Goal: Find specific page/section: Find specific page/section

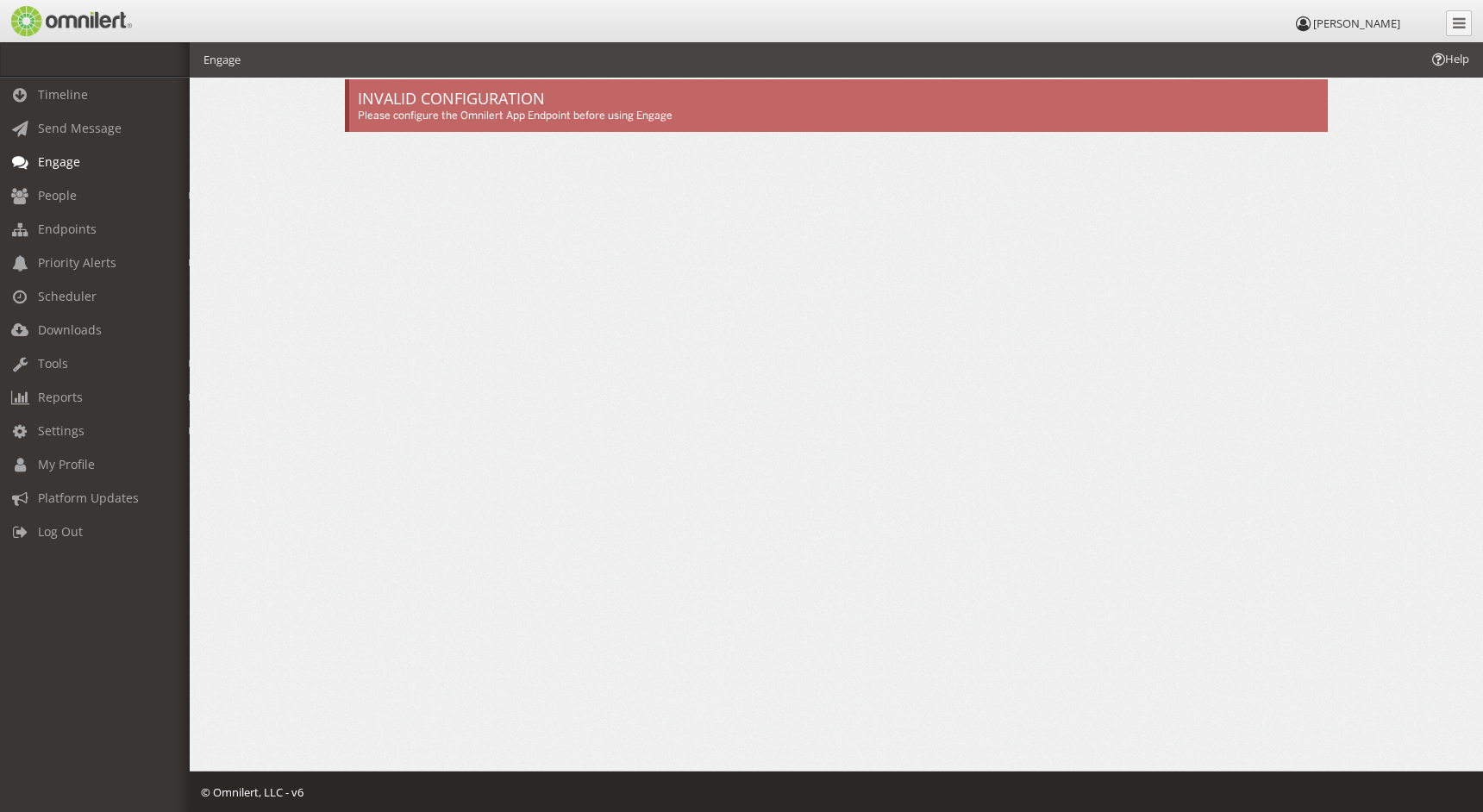
scroll to position [0, 27]
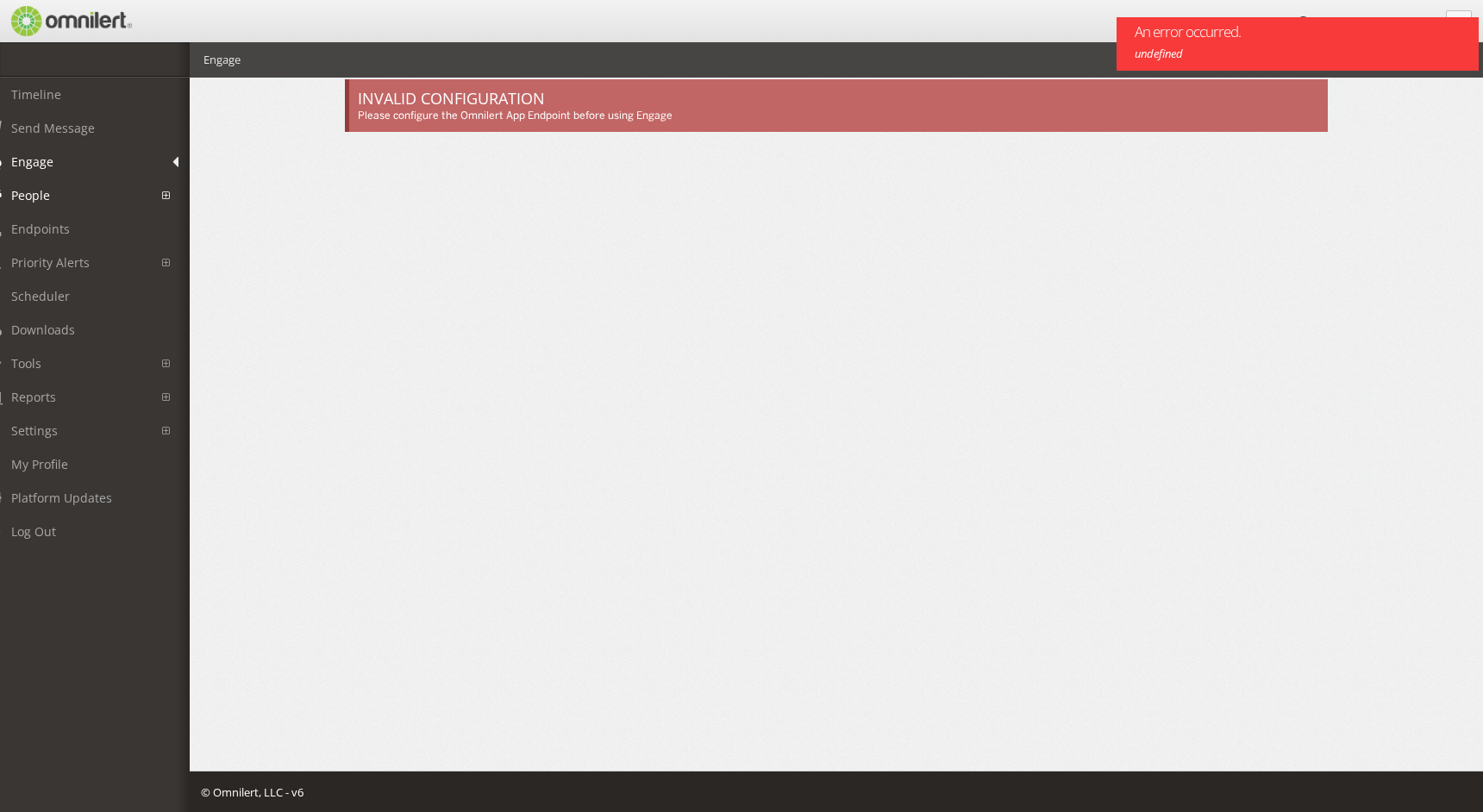
click at [41, 200] on span "People" at bounding box center [30, 195] width 39 height 17
click at [69, 234] on link "Subscribers" at bounding box center [75, 232] width 205 height 29
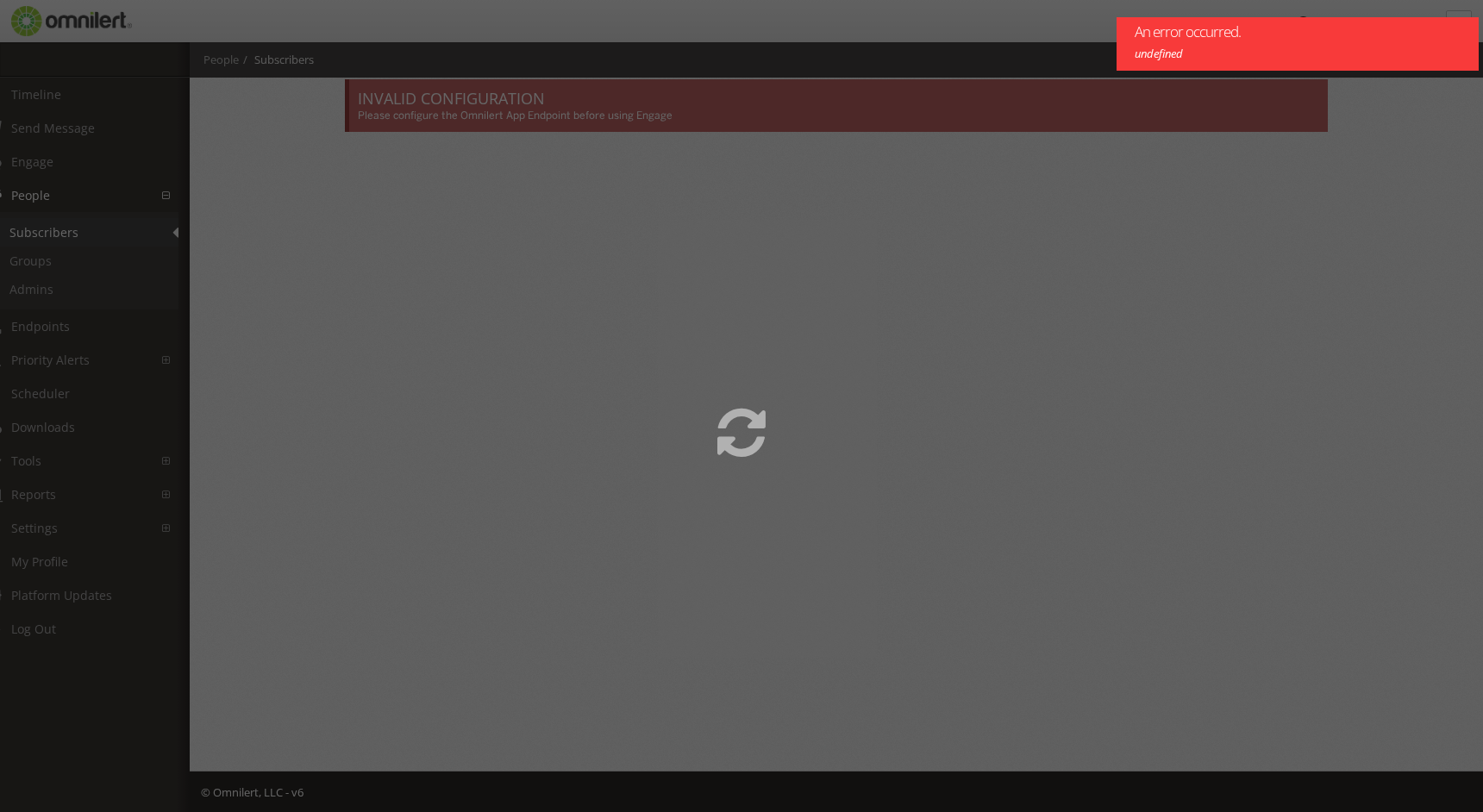
select select
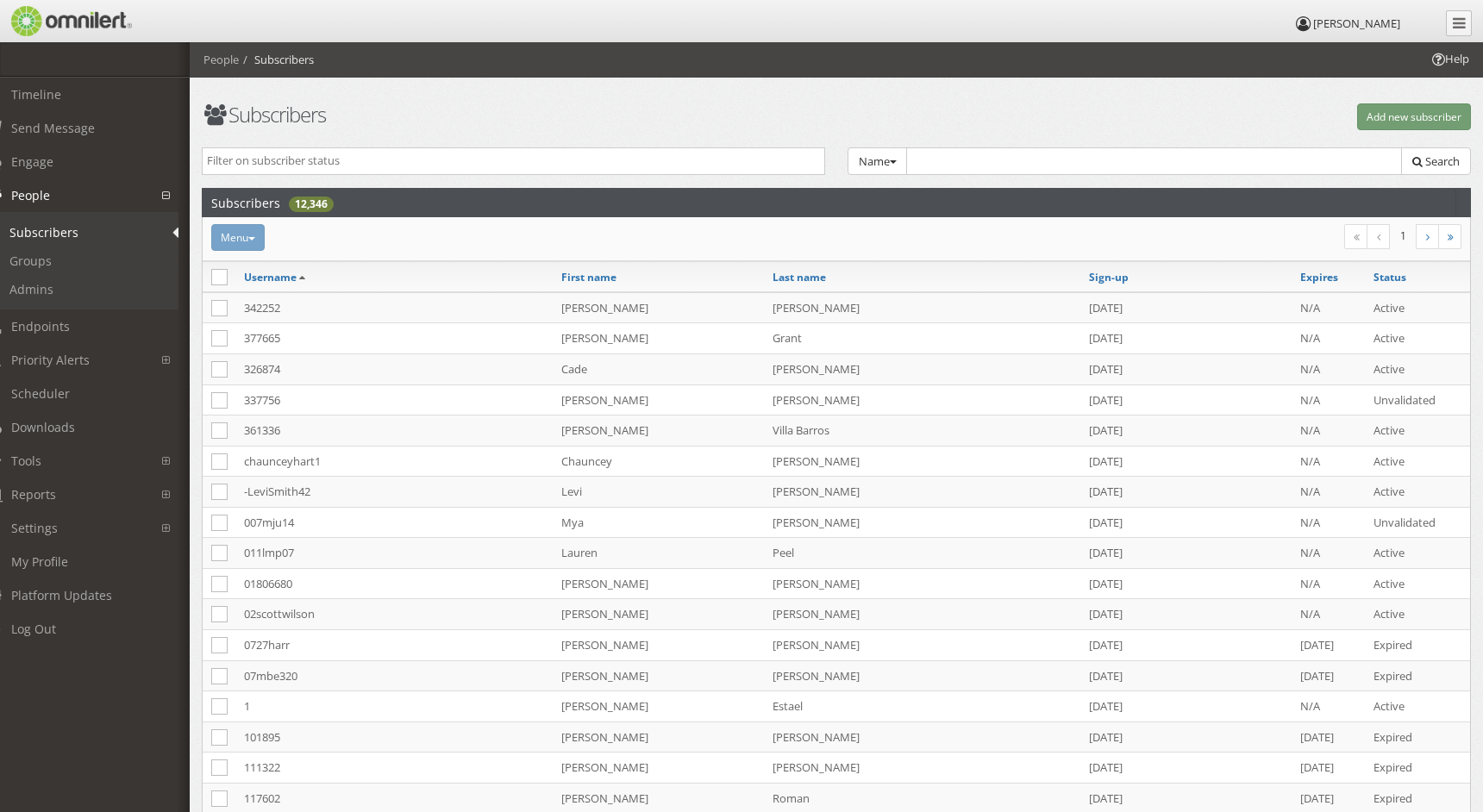
click at [255, 239] on div "Menu Recent message activity Add to group Reset password Activate Inactivate De…" at bounding box center [624, 237] width 849 height 27
click at [248, 239] on div "Menu Recent message activity Add to group Reset password Activate Inactivate De…" at bounding box center [624, 237] width 849 height 27
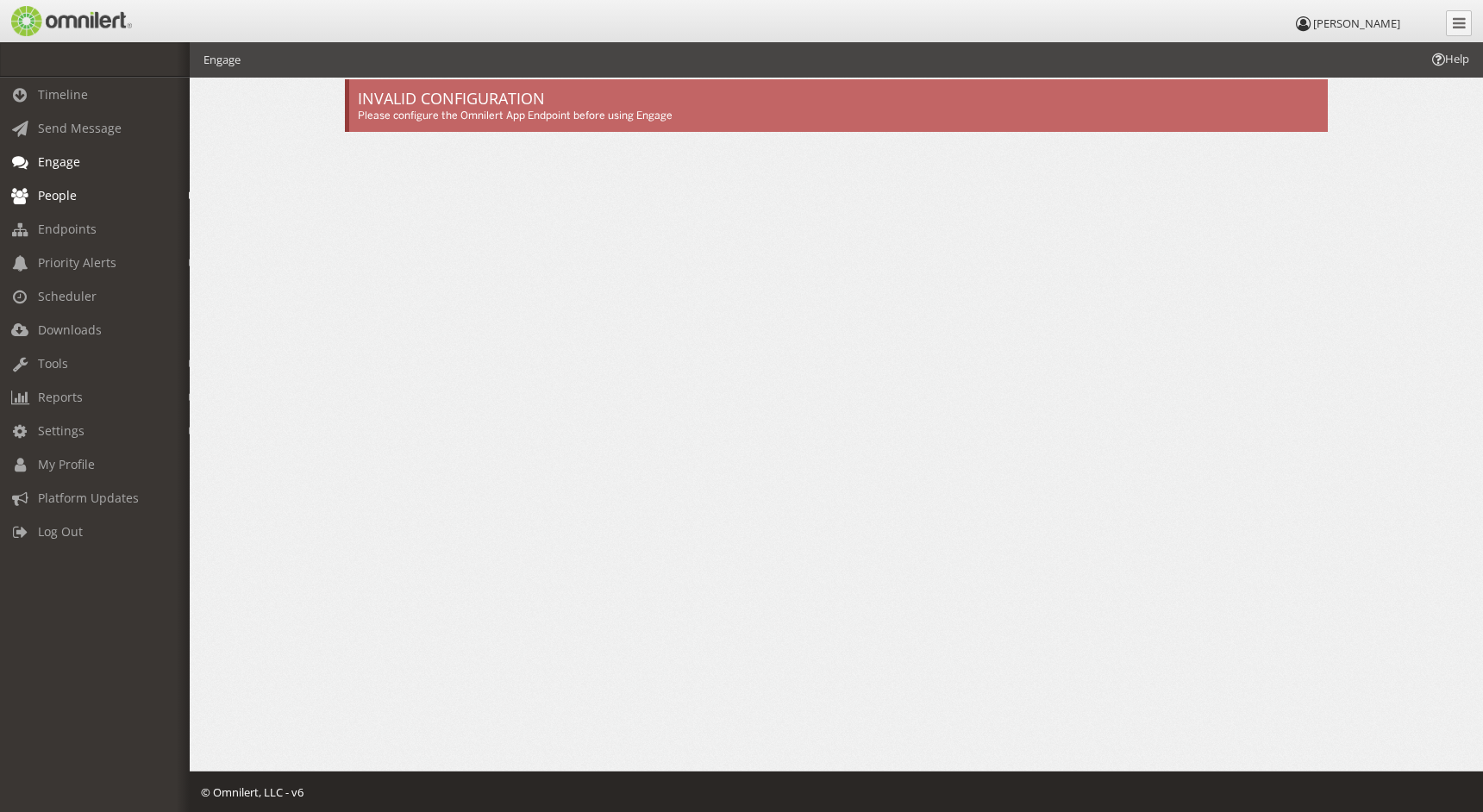
click at [51, 193] on span "People" at bounding box center [56, 195] width 39 height 17
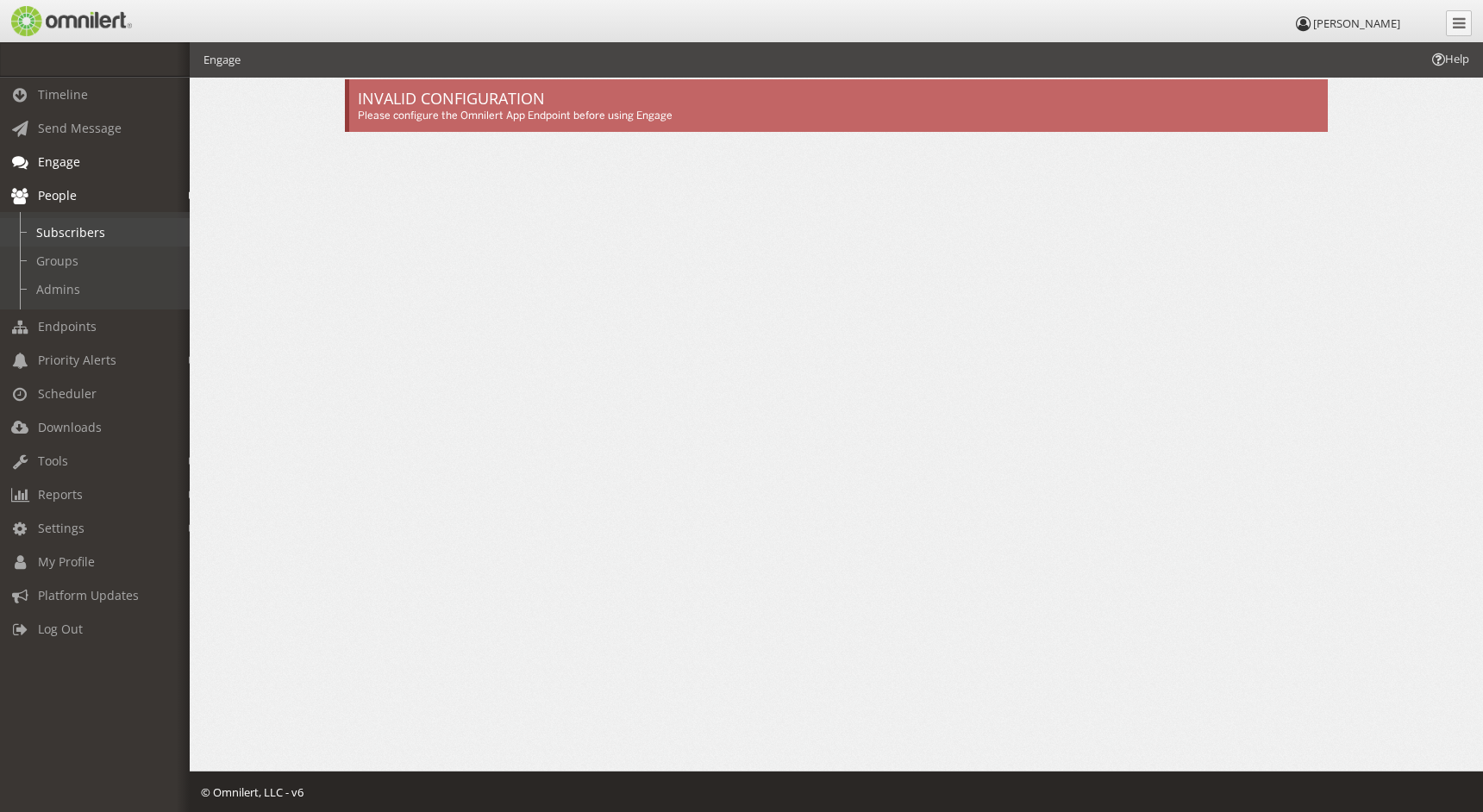
click at [64, 238] on link "Subscribers" at bounding box center [102, 232] width 205 height 29
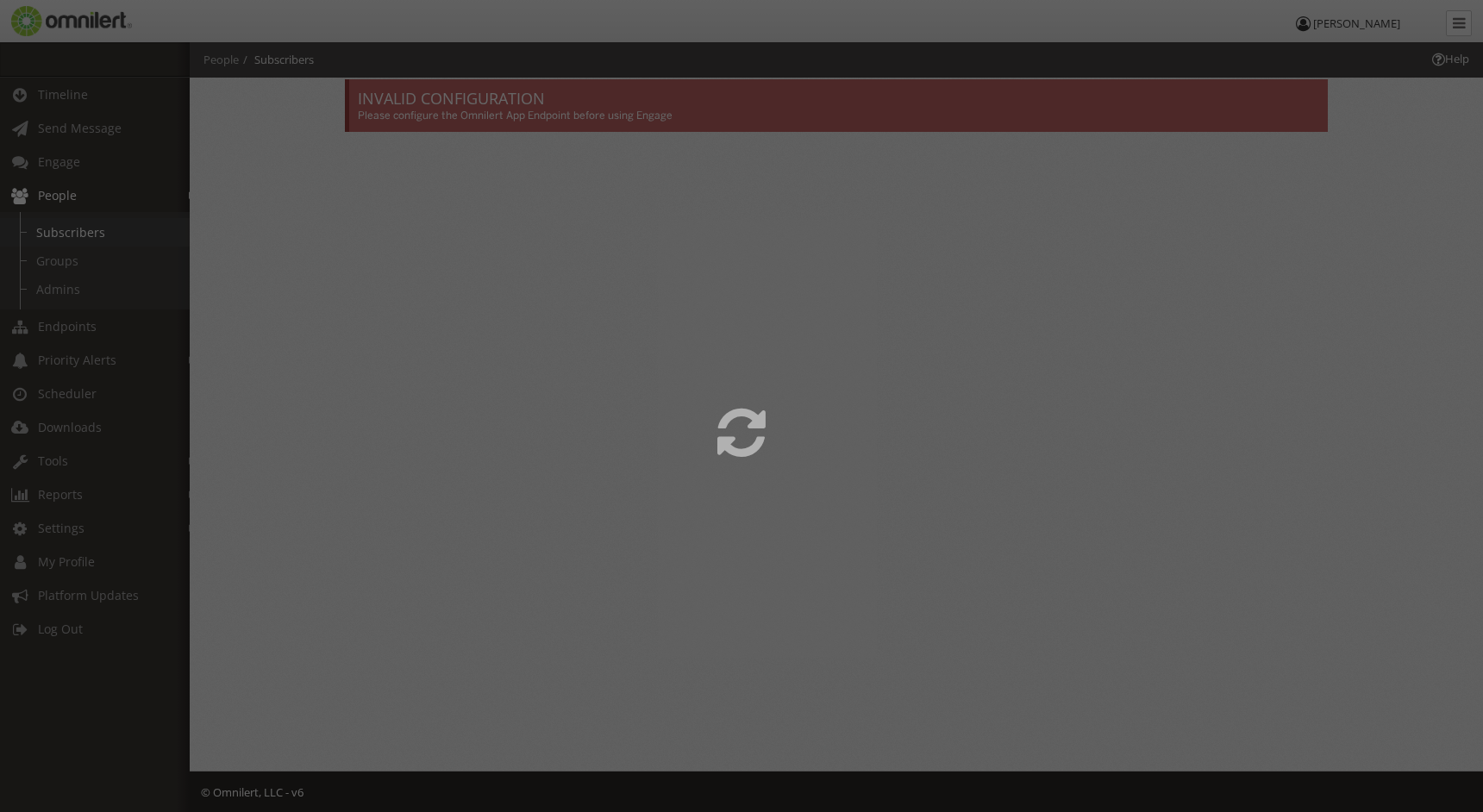
select select
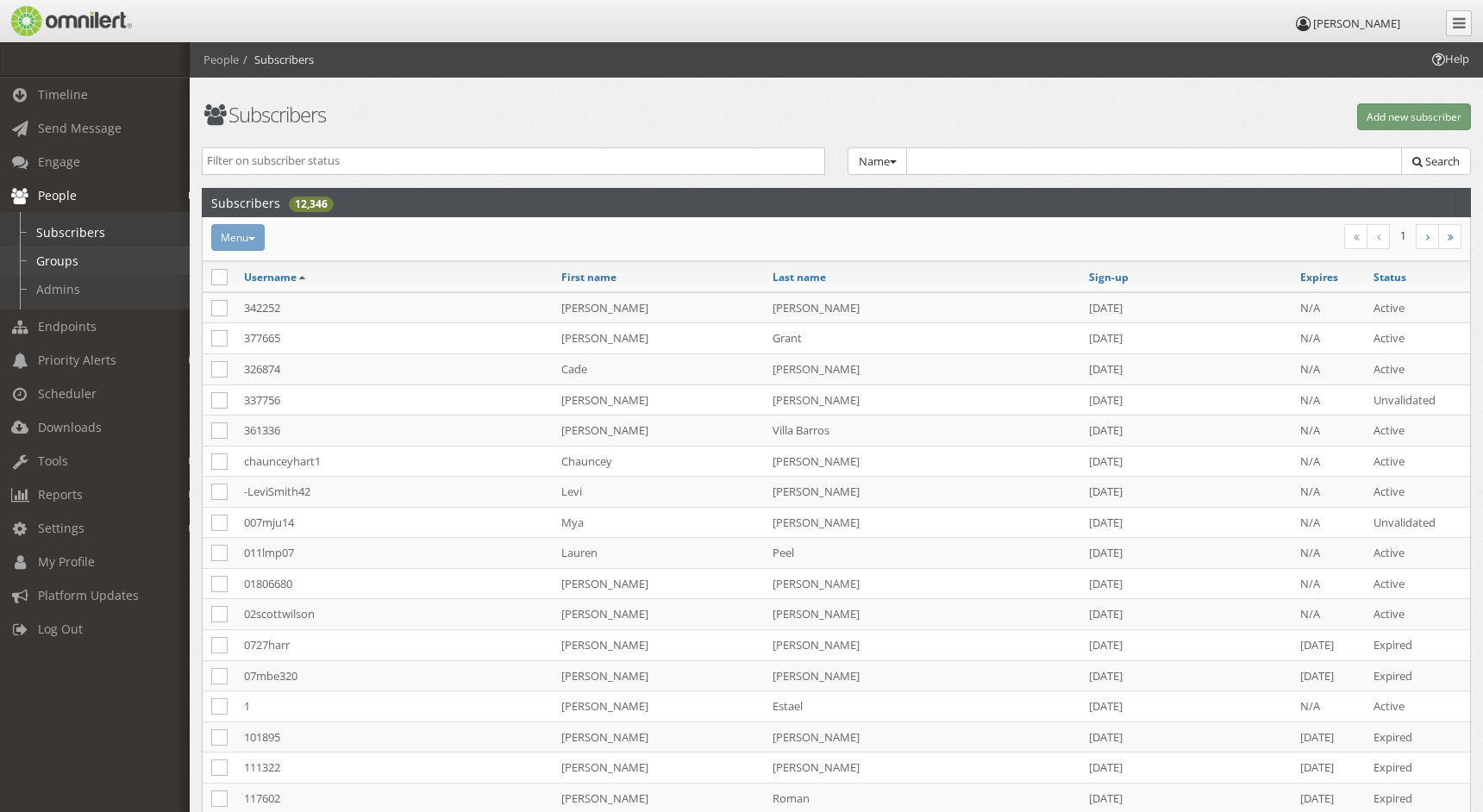
click at [58, 262] on link "Groups" at bounding box center [102, 260] width 205 height 29
select select
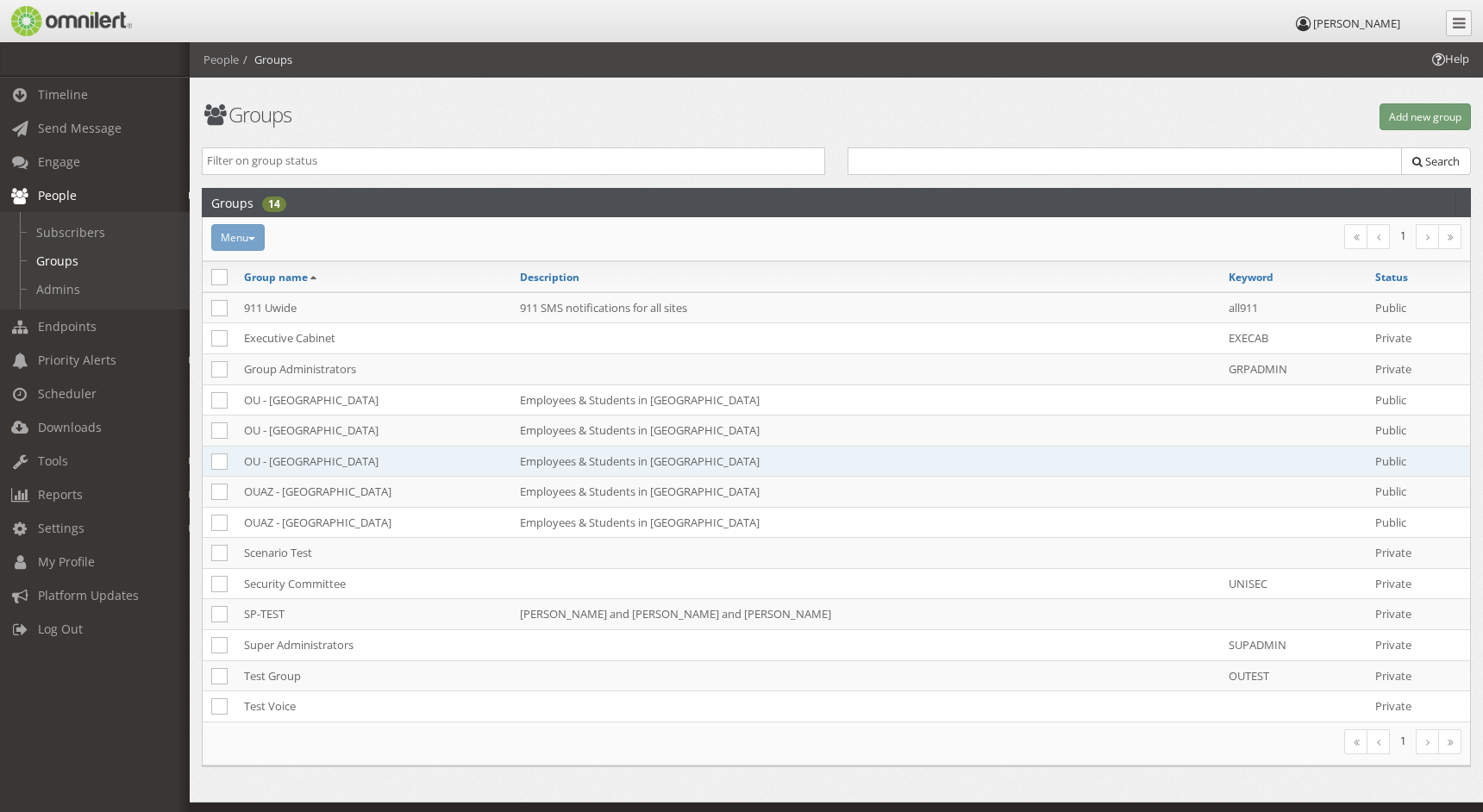
click at [429, 459] on td "OU - [GEOGRAPHIC_DATA]" at bounding box center [373, 461] width 276 height 31
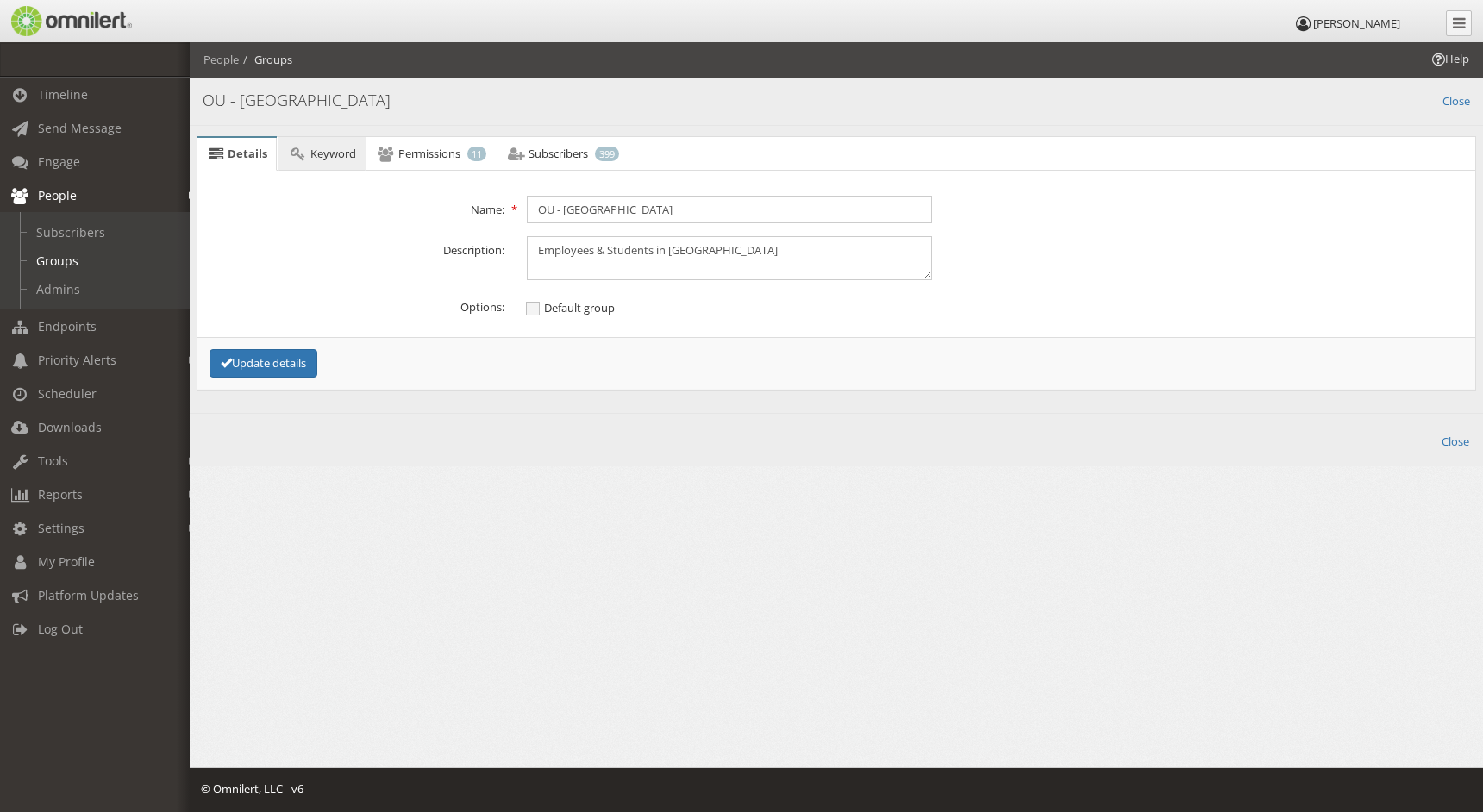
click at [332, 157] on span "Keyword" at bounding box center [333, 153] width 46 height 16
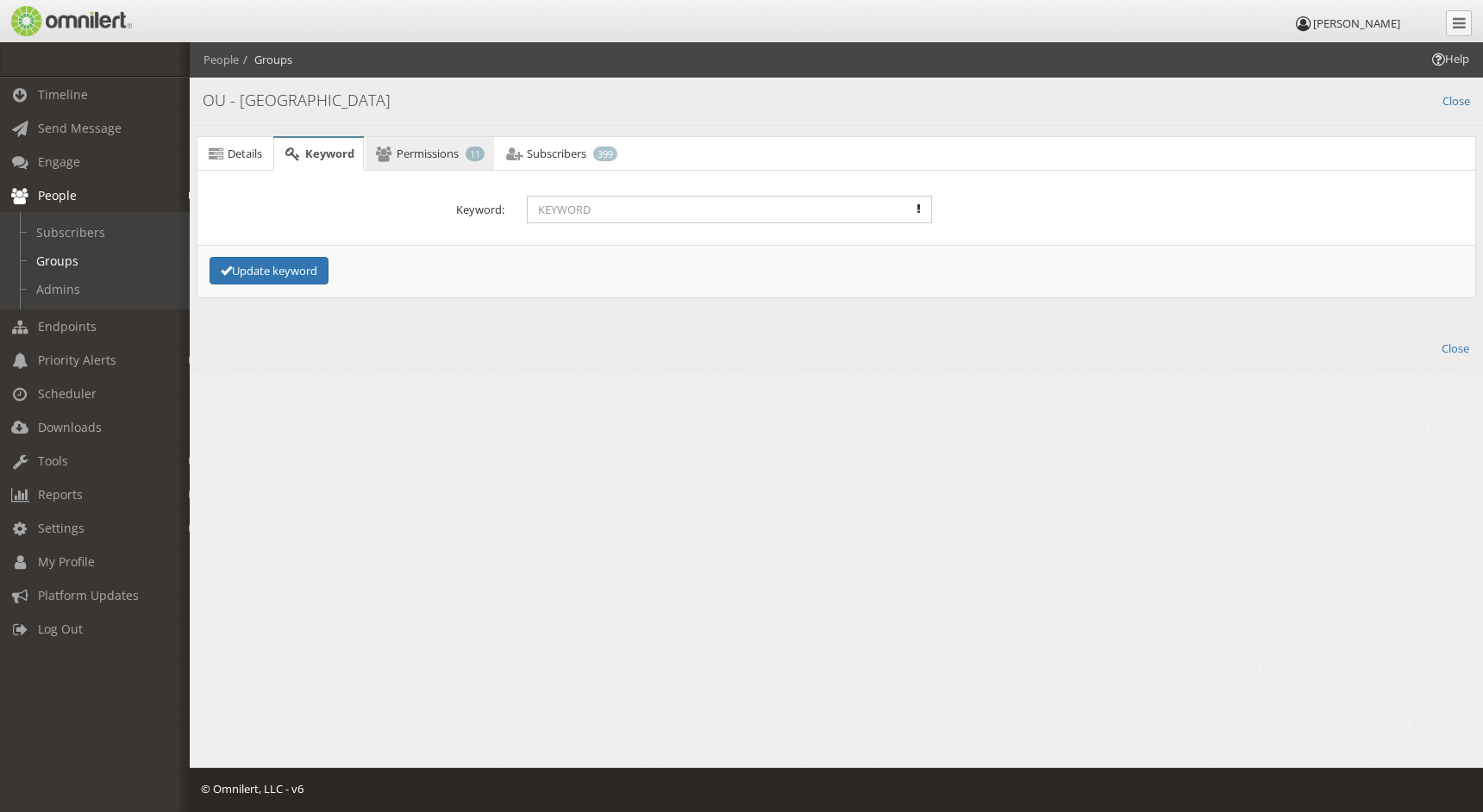
click at [417, 151] on span "Permissions" at bounding box center [427, 153] width 62 height 16
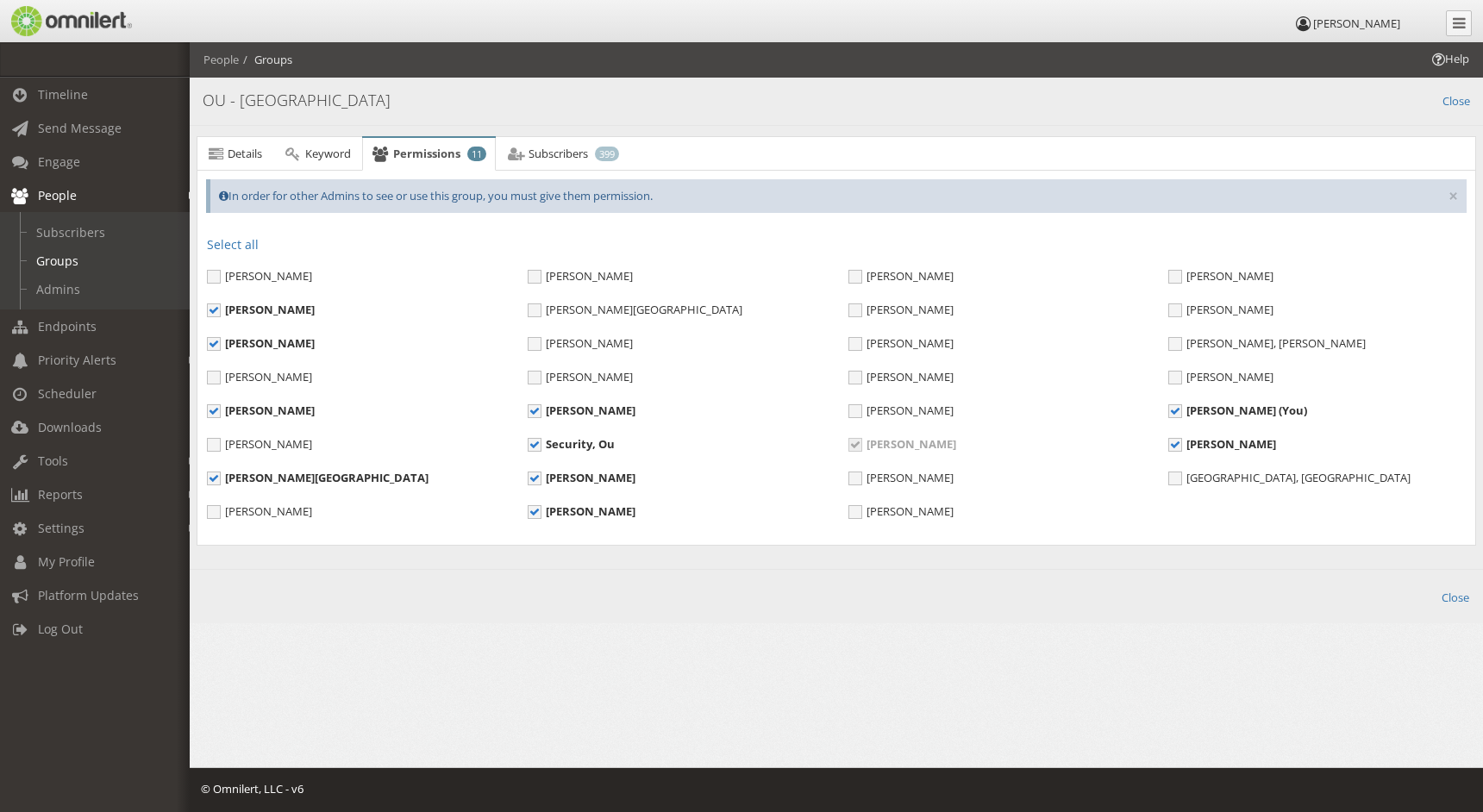
click at [1294, 27] on icon at bounding box center [1303, 23] width 19 height 11
click at [1462, 25] on icon at bounding box center [1459, 23] width 13 height 15
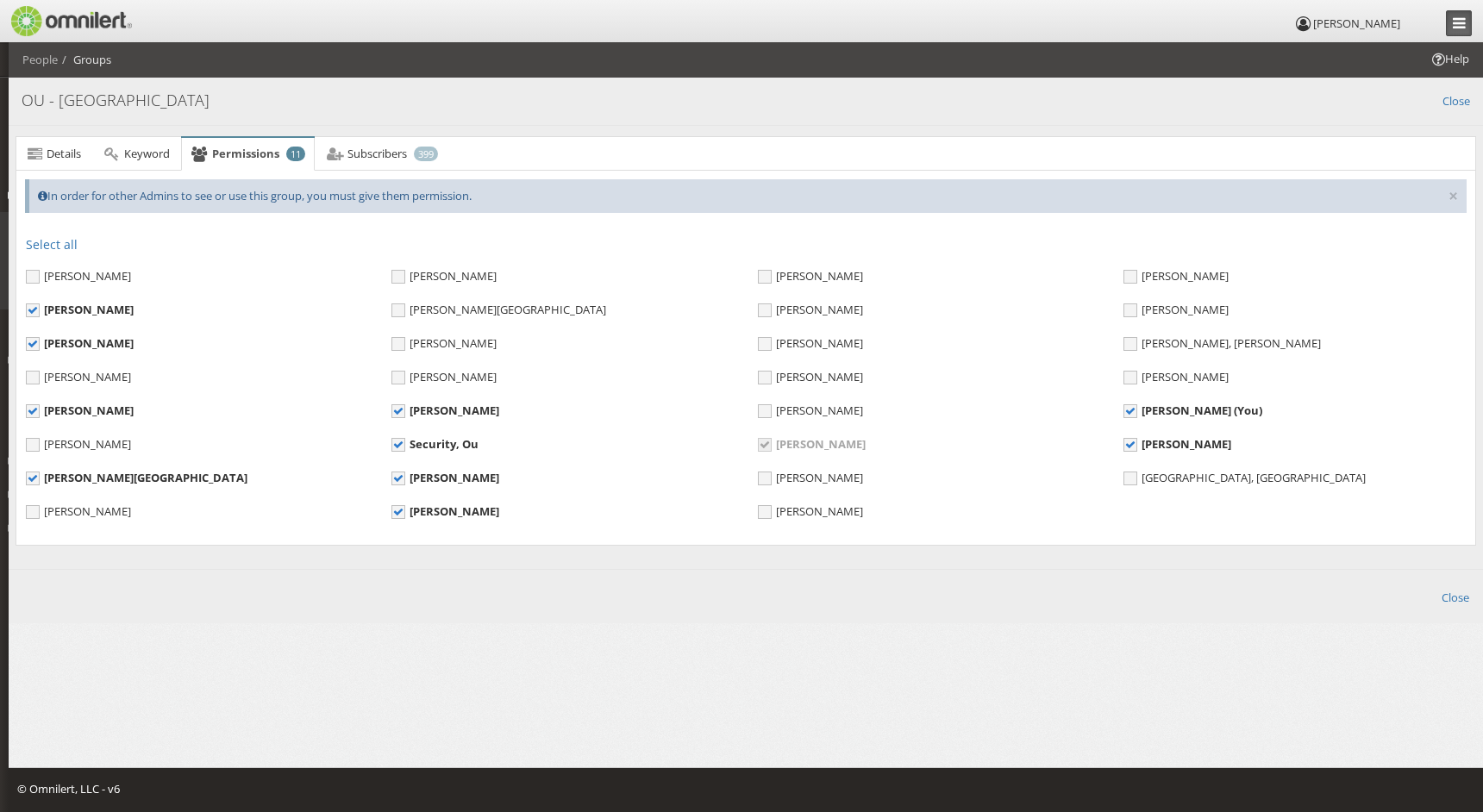
click at [1462, 25] on icon at bounding box center [1459, 23] width 13 height 15
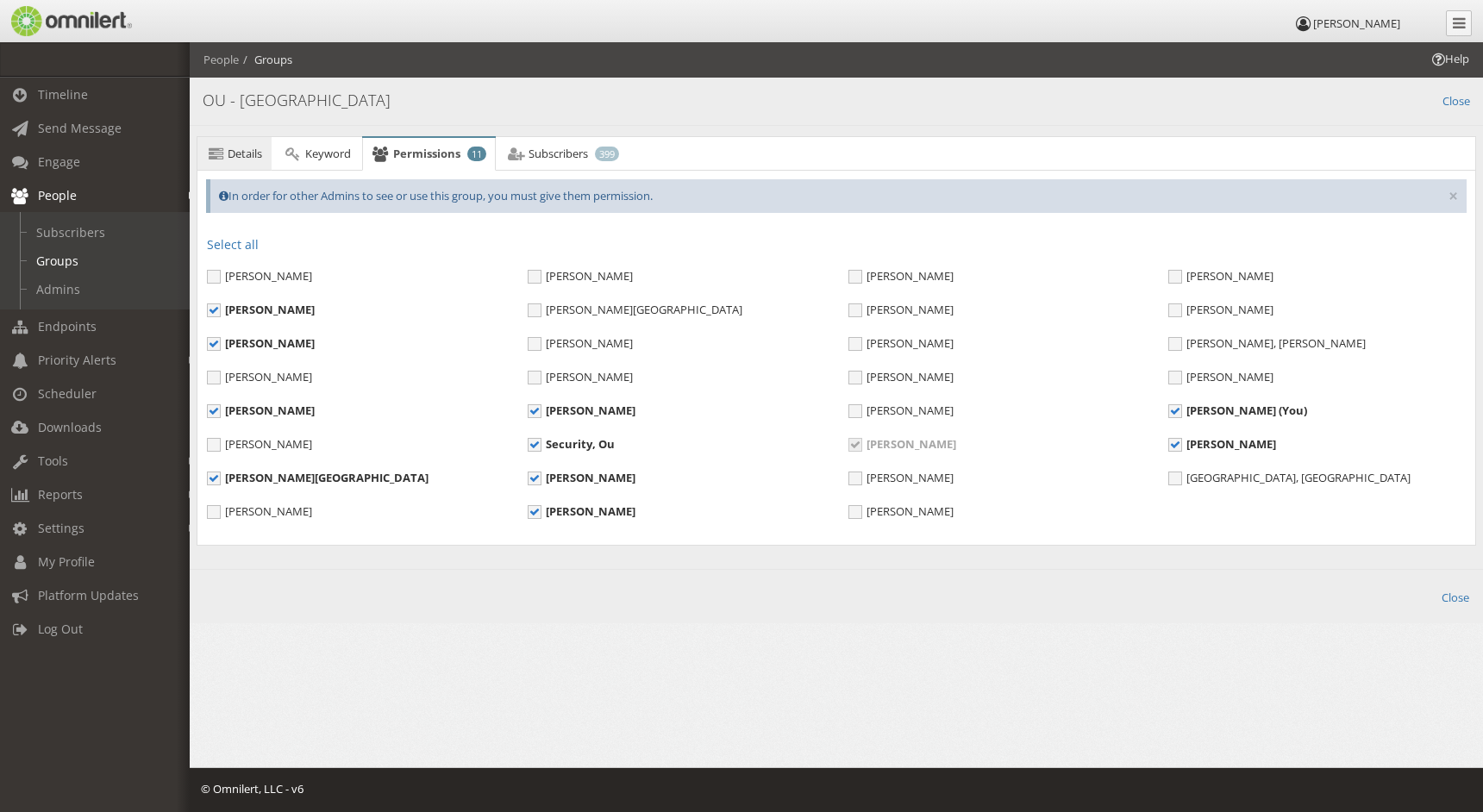
click at [246, 151] on span "Details" at bounding box center [244, 153] width 35 height 16
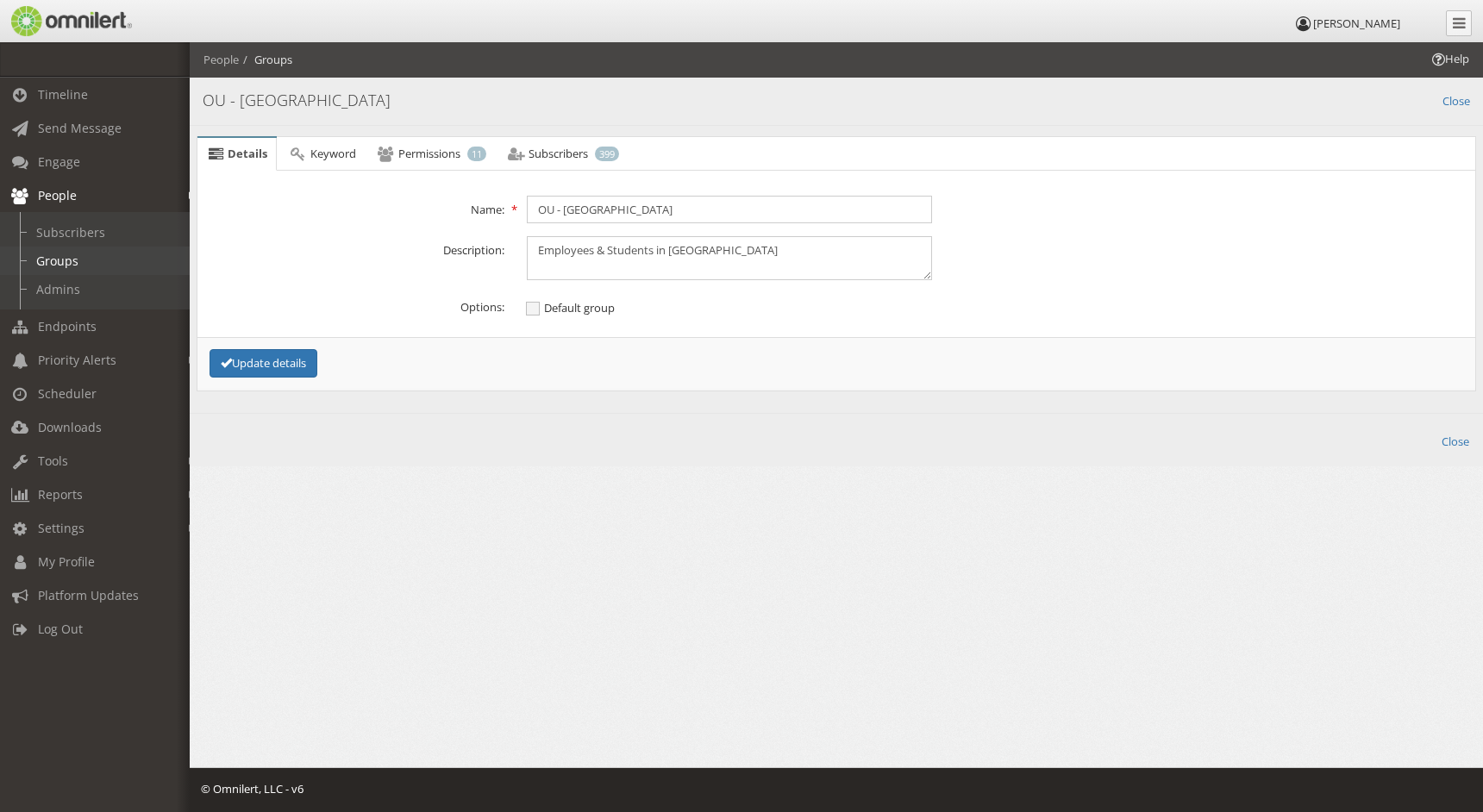
click at [69, 263] on link "Groups" at bounding box center [102, 260] width 205 height 29
click at [1446, 439] on link "Close" at bounding box center [1455, 440] width 28 height 20
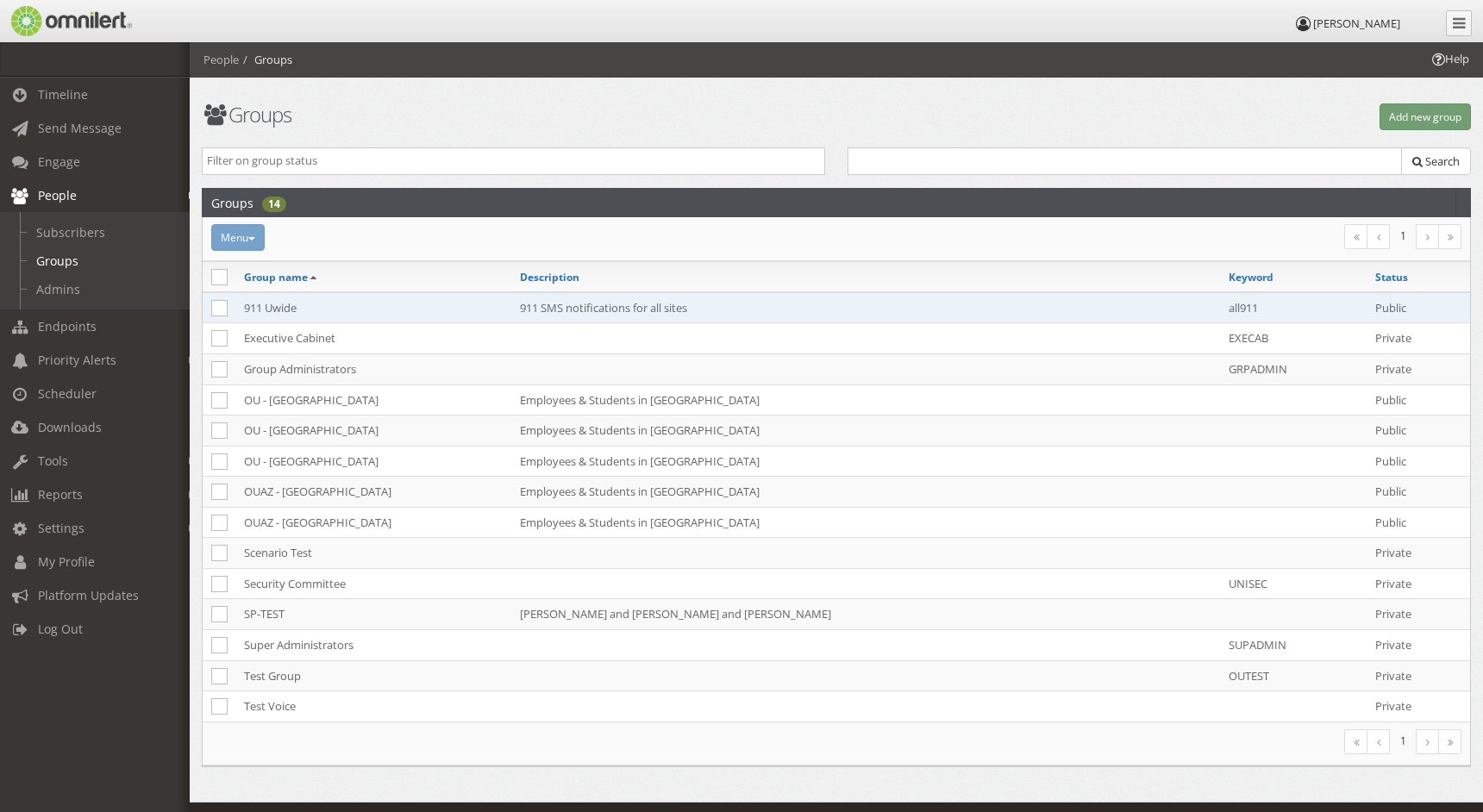
click at [351, 306] on td "911 Uwide" at bounding box center [373, 307] width 276 height 31
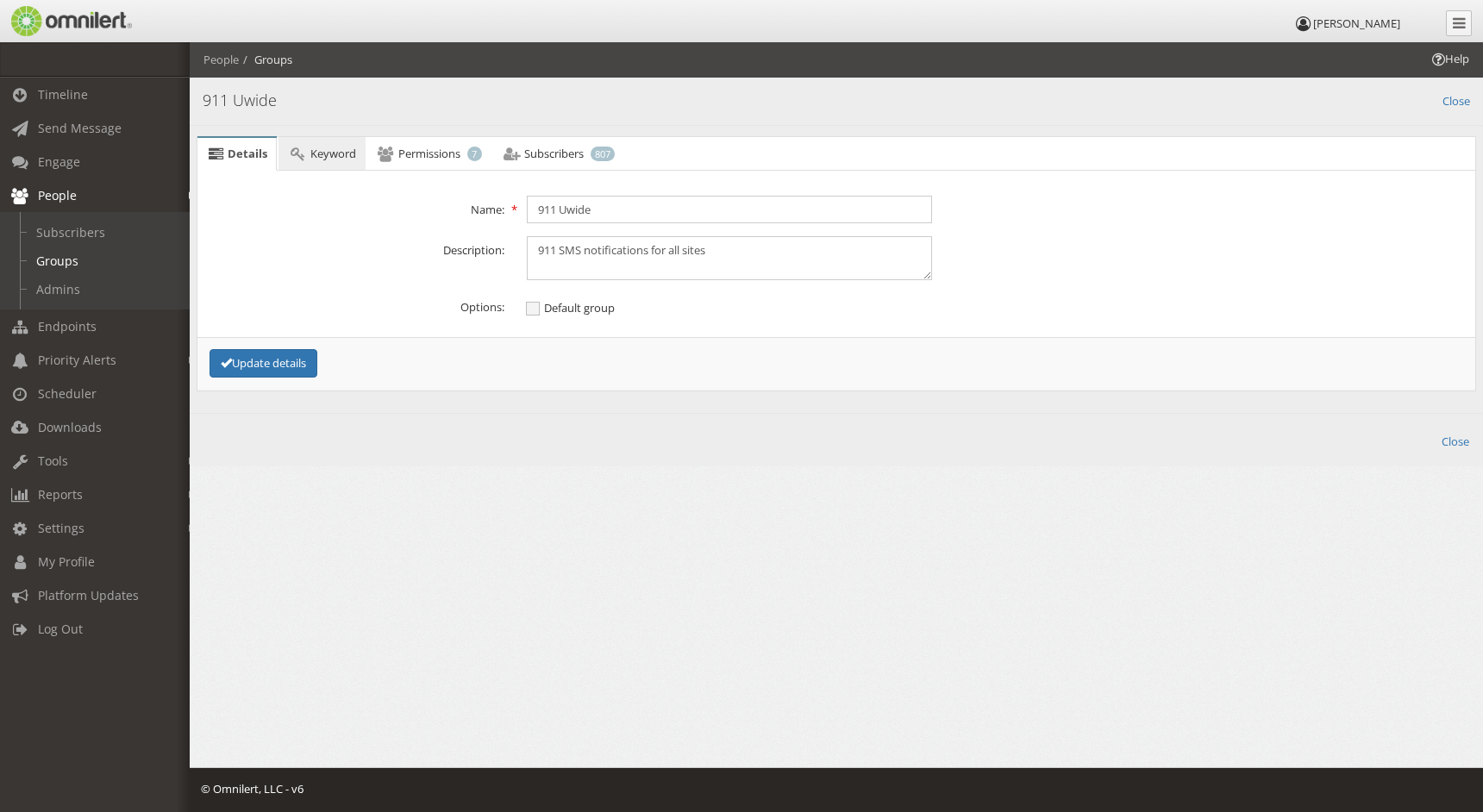
click at [313, 154] on span "Keyword" at bounding box center [333, 153] width 46 height 16
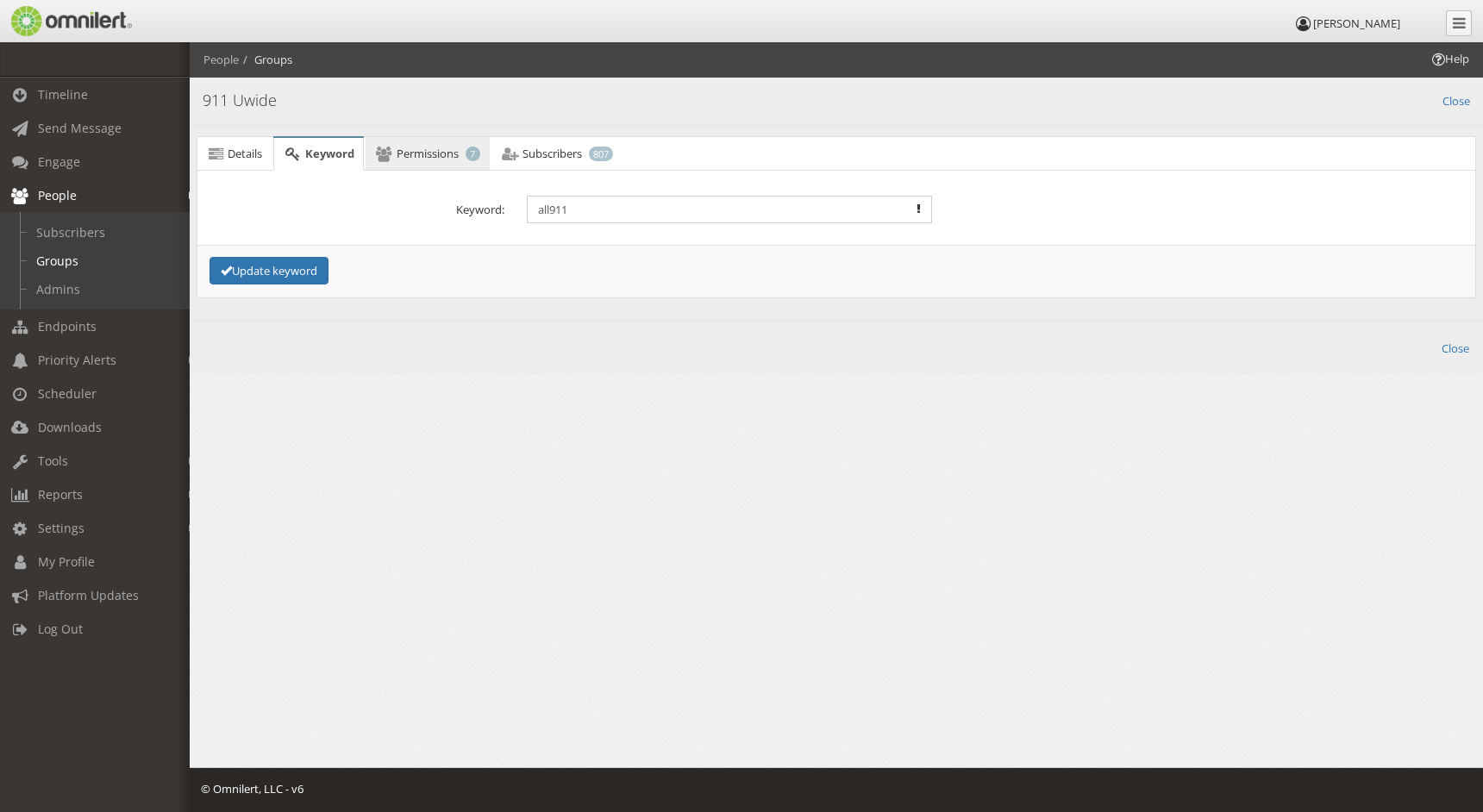
click at [417, 151] on span "Permissions" at bounding box center [427, 153] width 62 height 16
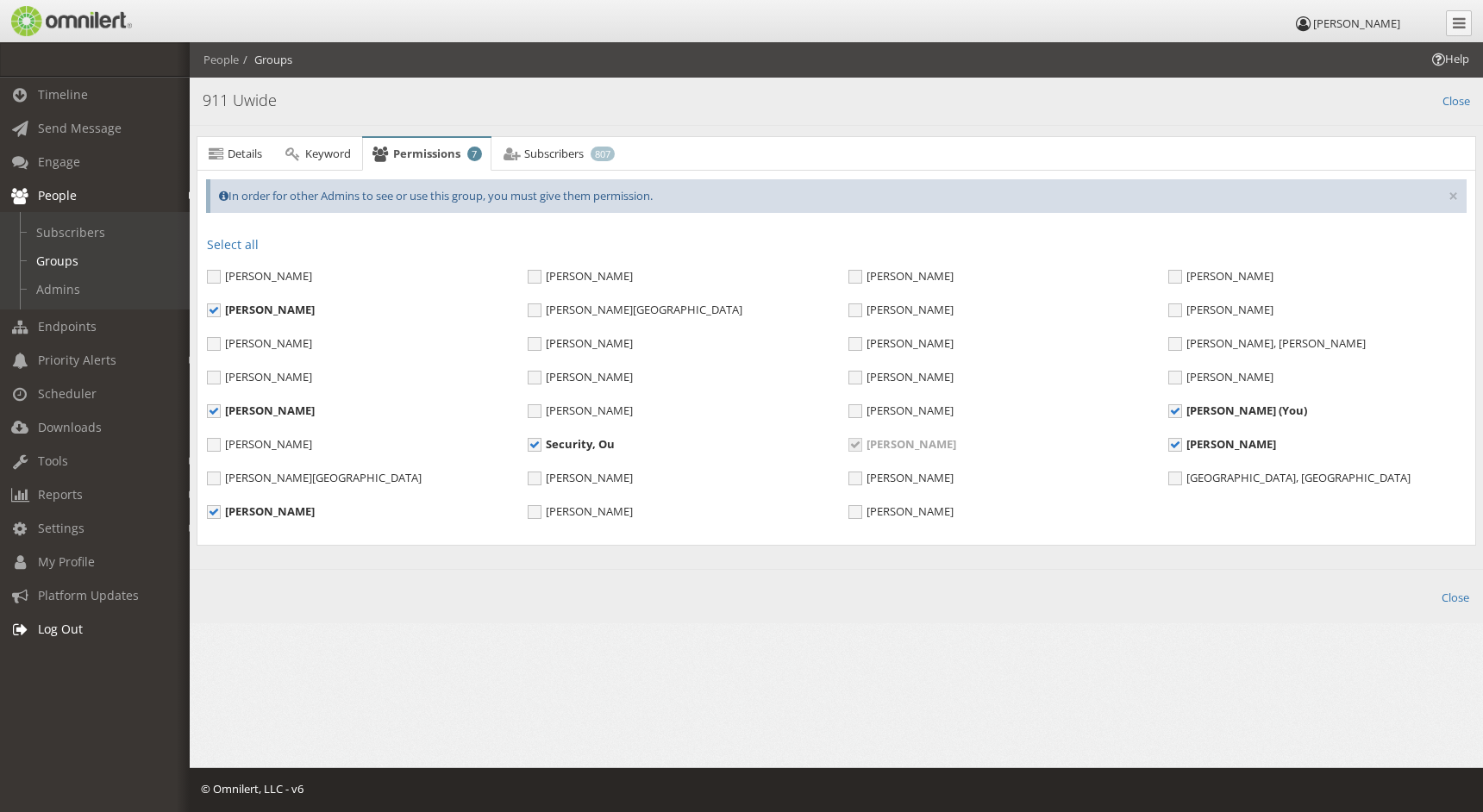
click at [49, 627] on span "Log Out" at bounding box center [59, 629] width 45 height 17
